Goal: Transaction & Acquisition: Download file/media

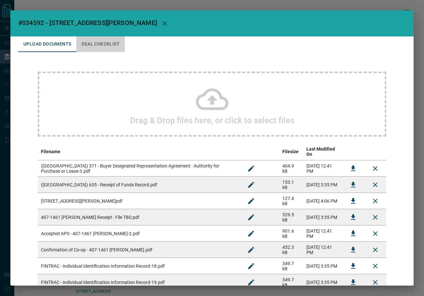
click at [113, 46] on button "Deal Checklist" at bounding box center [100, 44] width 48 height 16
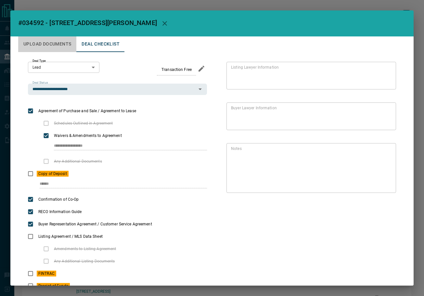
click at [59, 44] on button "Upload Documents" at bounding box center [47, 44] width 58 height 16
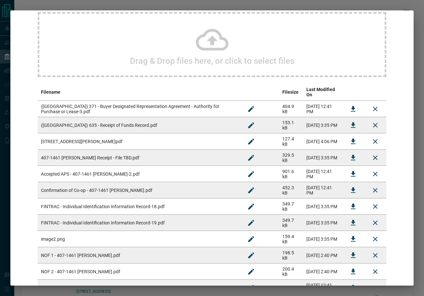
scroll to position [65, 0]
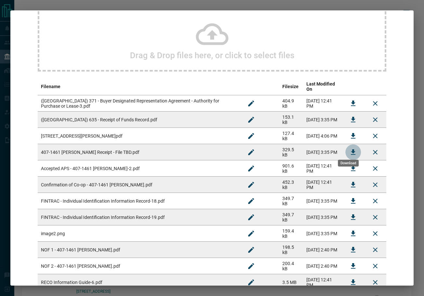
click at [349, 148] on icon "Download" at bounding box center [353, 152] width 8 height 8
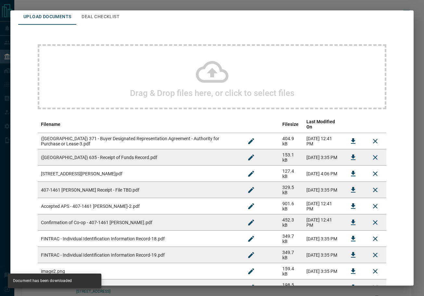
scroll to position [0, 0]
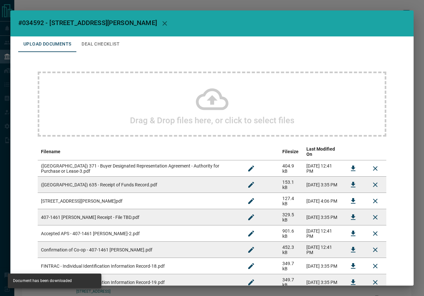
click at [121, 42] on button "Deal Checklist" at bounding box center [100, 44] width 48 height 16
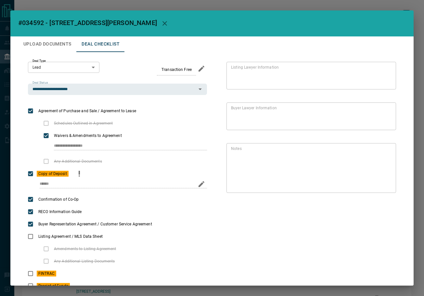
click at [75, 175] on icon "priority" at bounding box center [79, 174] width 8 height 8
click at [64, 49] on button "Upload Documents" at bounding box center [47, 44] width 58 height 16
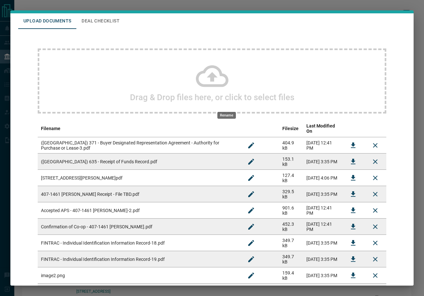
scroll to position [65, 0]
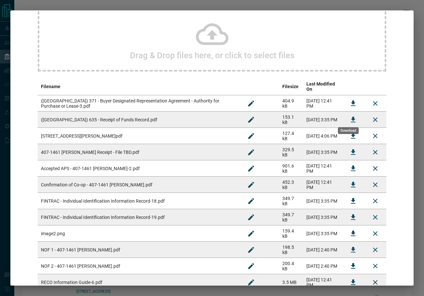
click at [351, 117] on icon "Download" at bounding box center [353, 120] width 5 height 6
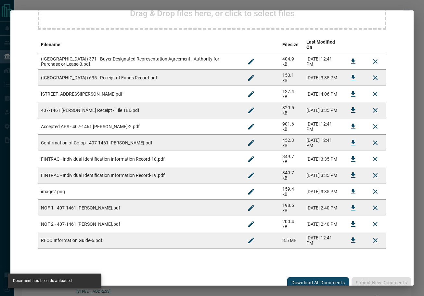
scroll to position [107, 0]
click at [349, 156] on icon "Download" at bounding box center [353, 159] width 8 height 8
click at [345, 169] on button "Download" at bounding box center [353, 175] width 16 height 16
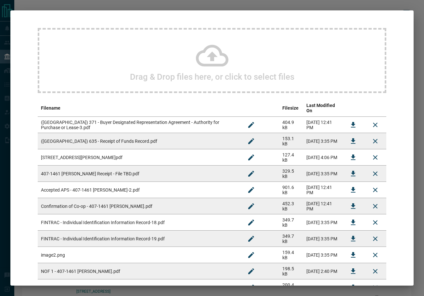
scroll to position [0, 0]
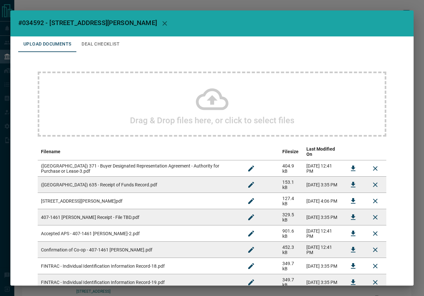
click at [92, 52] on div "Drag & Drop files here, or click to select files Filename Filesize Last Modifie…" at bounding box center [211, 213] width 387 height 323
click at [92, 44] on button "Deal Checklist" at bounding box center [100, 44] width 48 height 16
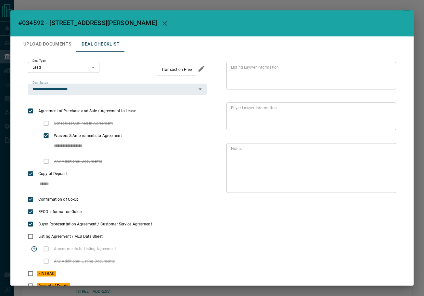
scroll to position [28, 0]
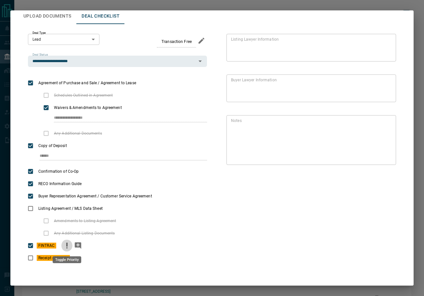
click at [70, 244] on icon "priority" at bounding box center [67, 245] width 8 height 8
